Goal: Task Accomplishment & Management: Complete application form

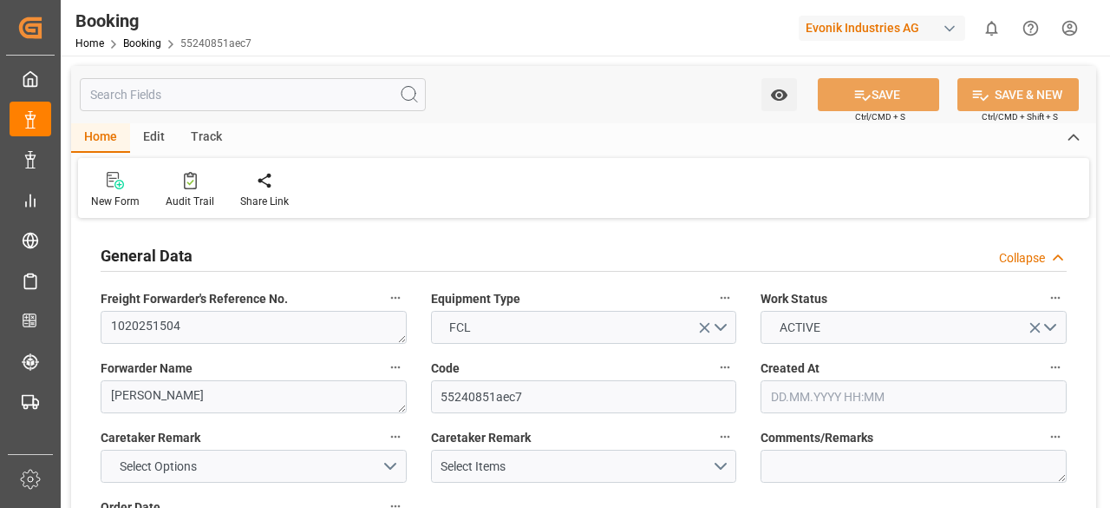
type input "7001227757"
type input "9619933"
type input "Hapag [PERSON_NAME]"
type input "Hapag [PERSON_NAME] Aktiengesellschaft"
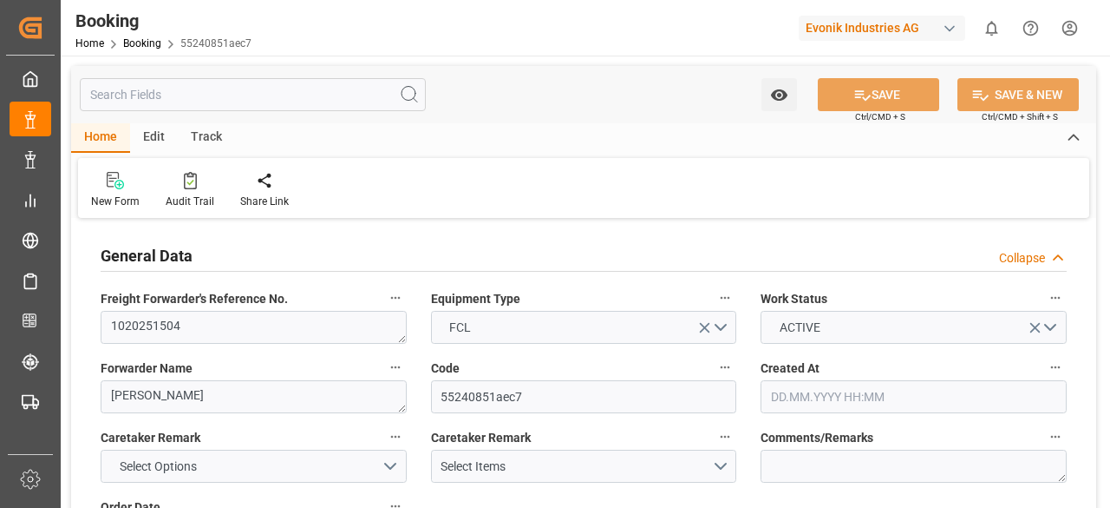
type input "NLRTM"
type input "MYPEN"
type input "MYTPP"
type input "NLRTM"
type input "MYPEN"
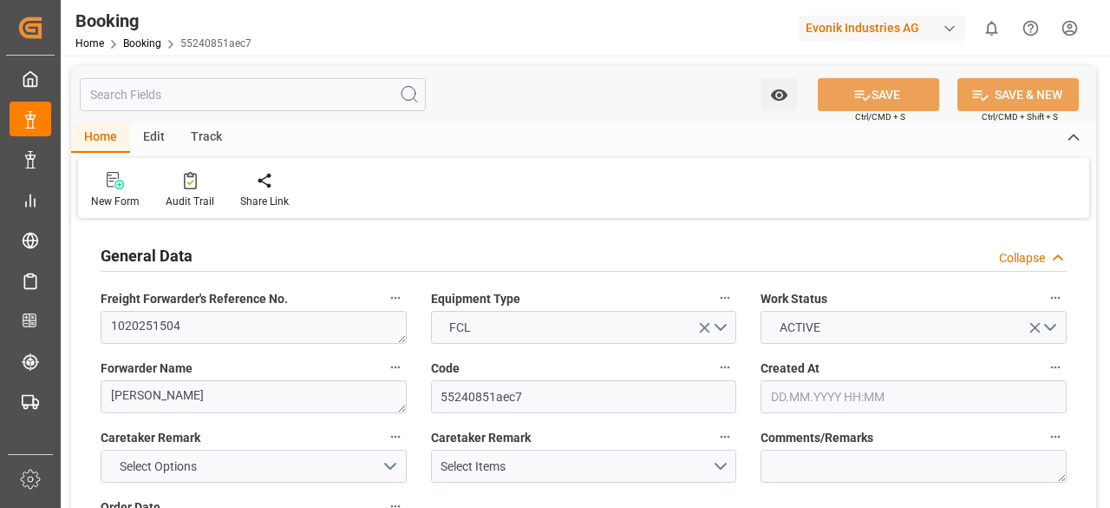
type input "1025552"
type input "[DATE] 09:42"
type input "[DATE]"
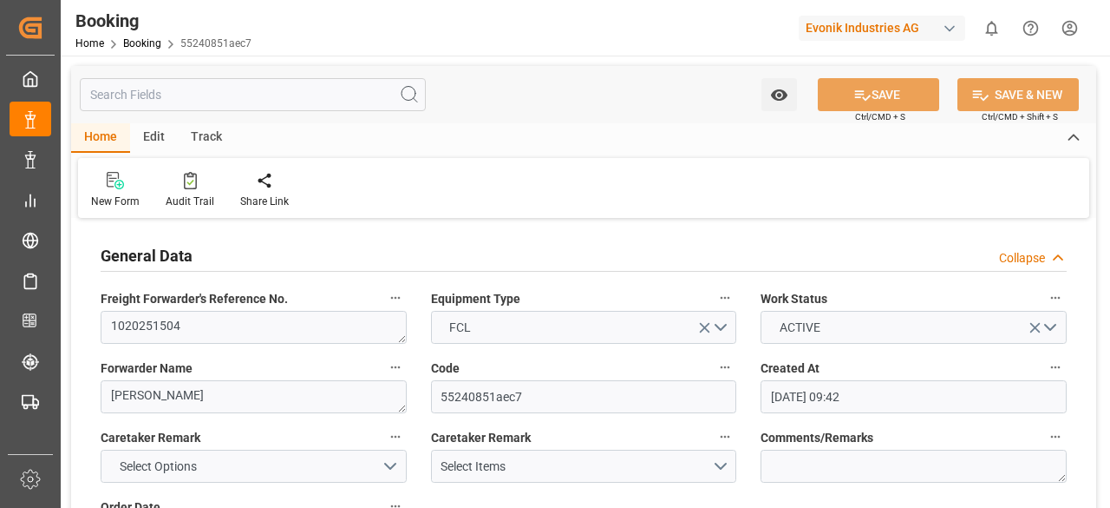
type input "[DATE]"
type input "[DATE] 00:00"
type input "[DATE] 14:48"
type input "[DATE] 02:55"
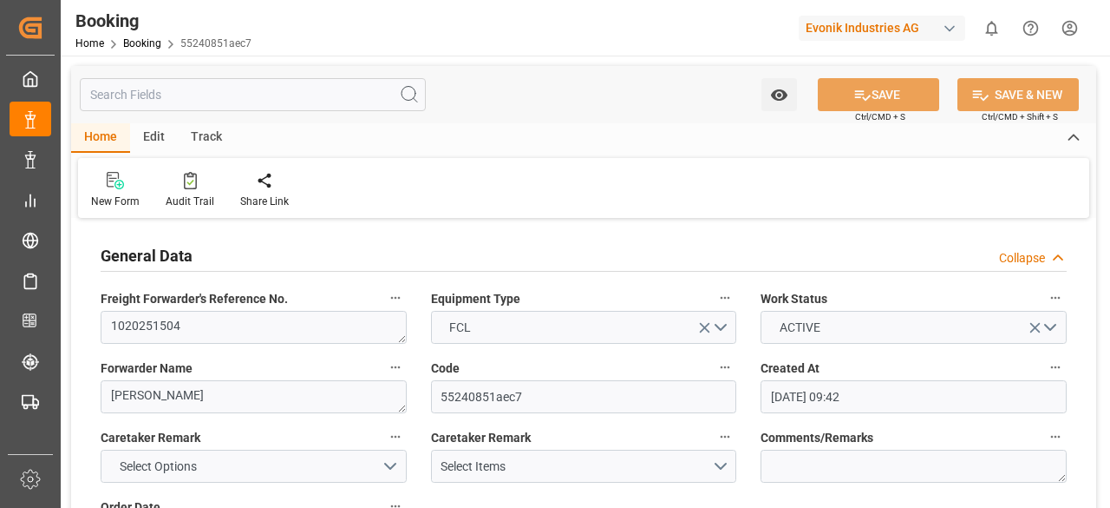
type input "[DATE] 08:00"
type input "[DATE] 00:00"
type input "[DATE] 12:00"
type input "[DATE] 00:00"
type input "[DATE] 05:00"
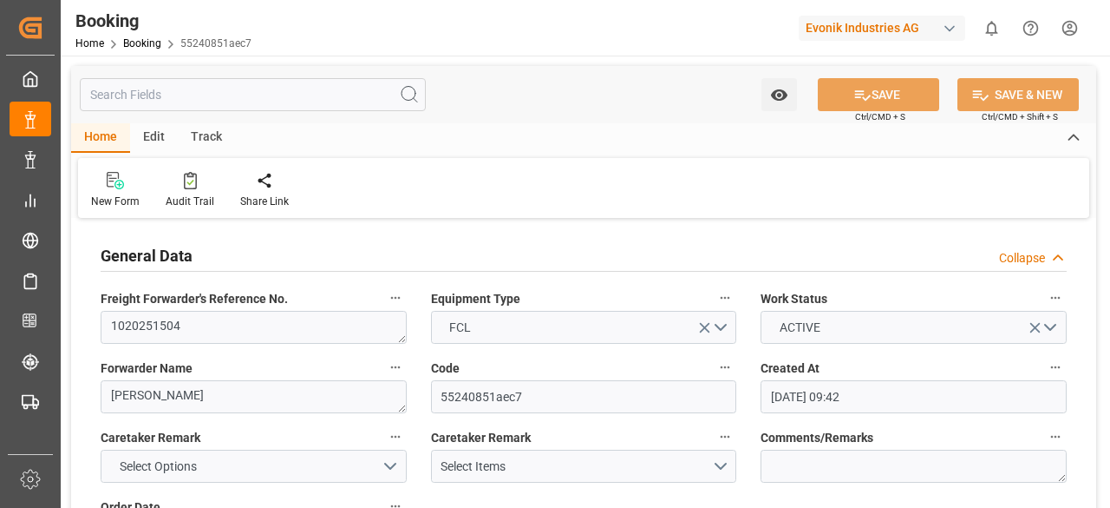
type input "[DATE] 00:00"
type input "[DATE]"
type input "[DATE] 16:35"
type input "[DATE] 05:30"
type input "[DATE] 05:13"
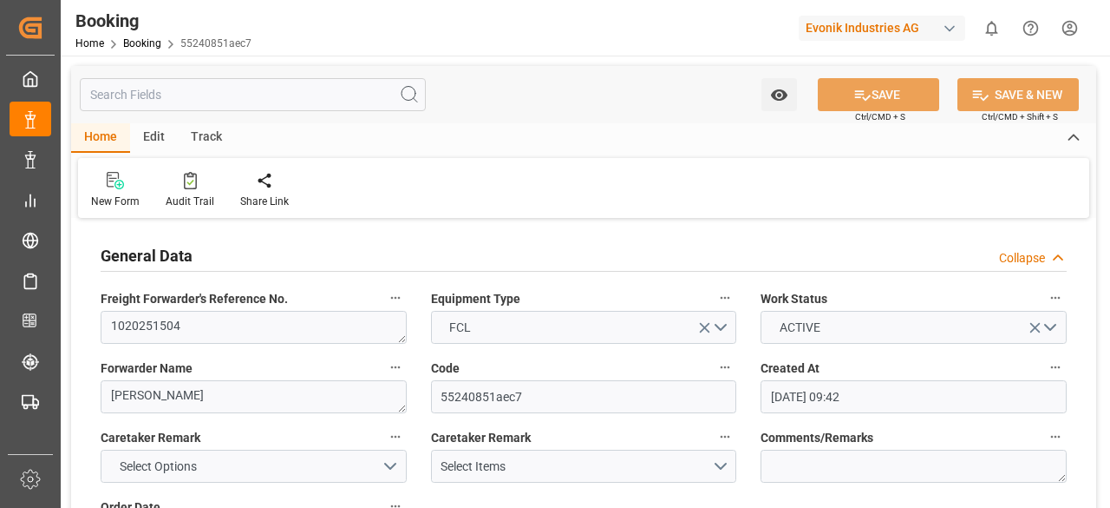
type input "[DATE] 16:25"
type input "[DATE] 12:00"
type input "[DATE] 05:11"
type input "[DATE] 05:00"
type input "[DATE] 08:00"
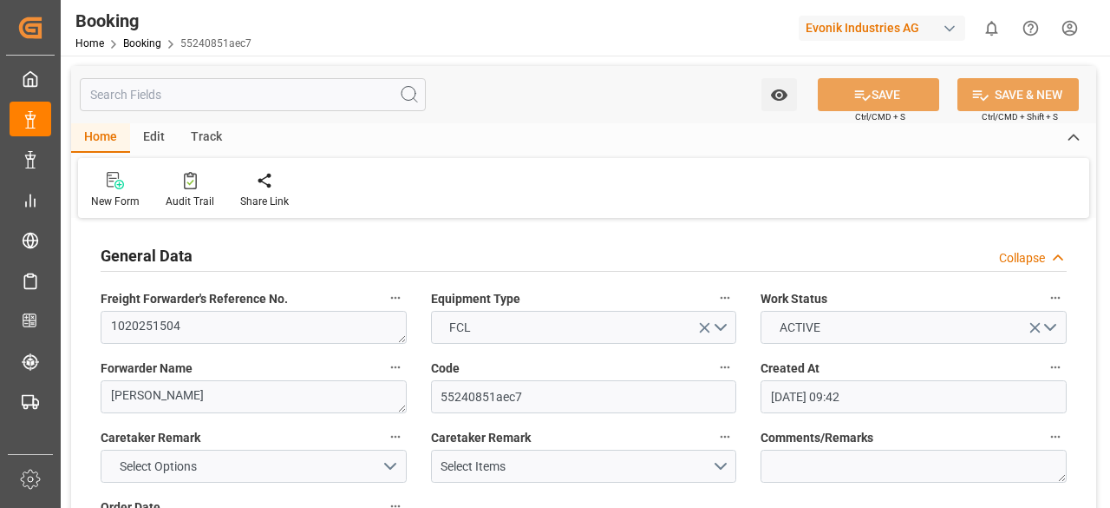
type input "[DATE] 09:22"
